Goal: Task Accomplishment & Management: Complete application form

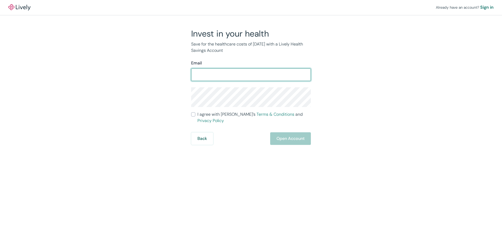
click at [273, 71] on input "Email" at bounding box center [251, 74] width 120 height 11
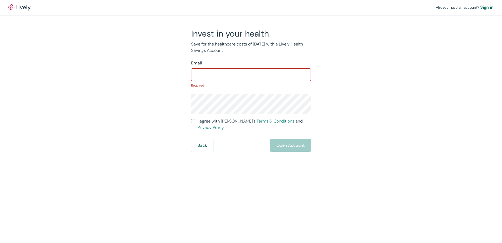
drag, startPoint x: 379, startPoint y: 81, endPoint x: 240, endPoint y: 62, distance: 139.4
click at [379, 81] on div "Already have an account? Sign in Invest in your health Save for the healthcare …" at bounding box center [251, 76] width 502 height 152
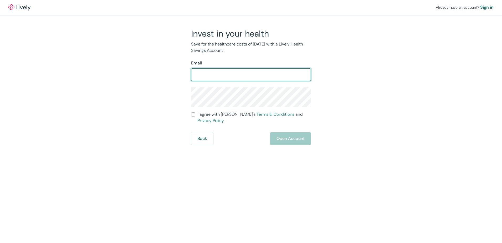
click at [235, 74] on input "Email" at bounding box center [251, 74] width 120 height 11
type input "[EMAIL_ADDRESS][DOMAIN_NAME]"
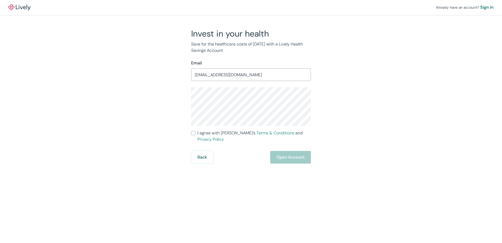
click at [193, 133] on input "I agree with Lively’s Terms & Conditions and Privacy Policy" at bounding box center [193, 133] width 4 height 4
checkbox input "true"
click at [291, 152] on button "Open Account" at bounding box center [290, 157] width 41 height 13
